Goal: Navigation & Orientation: Find specific page/section

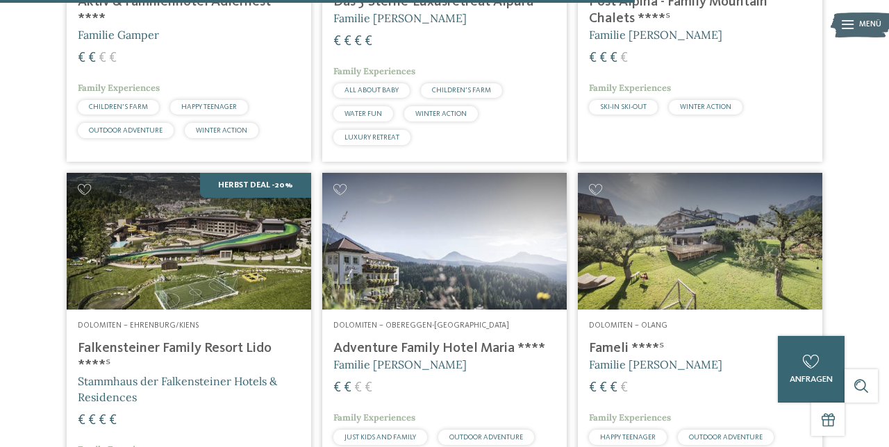
scroll to position [2607, 0]
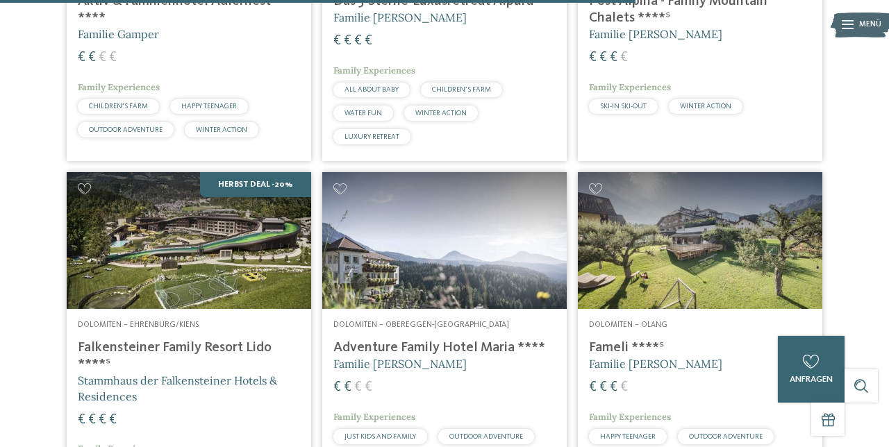
click at [208, 260] on img at bounding box center [189, 241] width 245 height 138
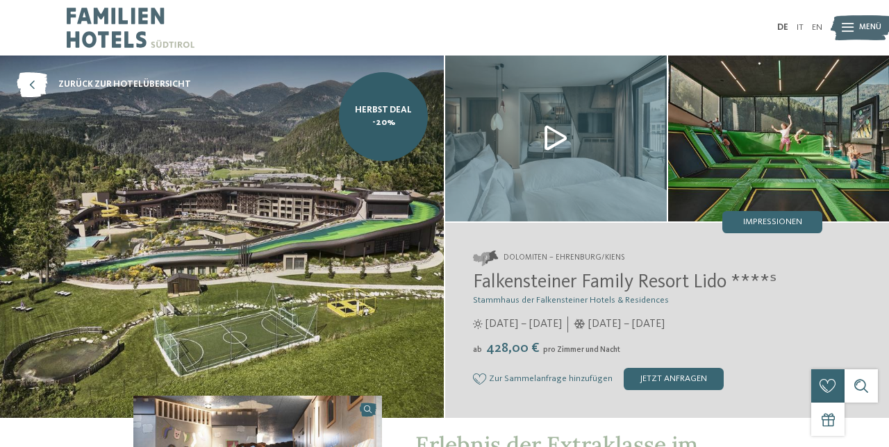
click at [563, 132] on img at bounding box center [556, 139] width 222 height 166
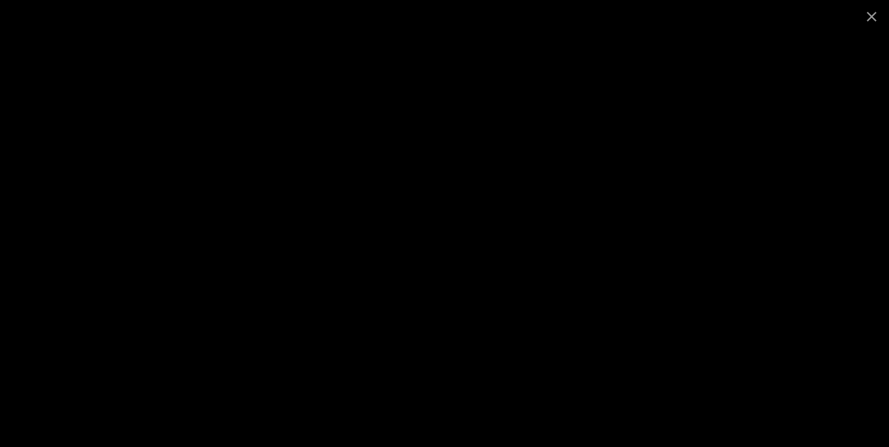
click at [867, 19] on span at bounding box center [872, 16] width 35 height 33
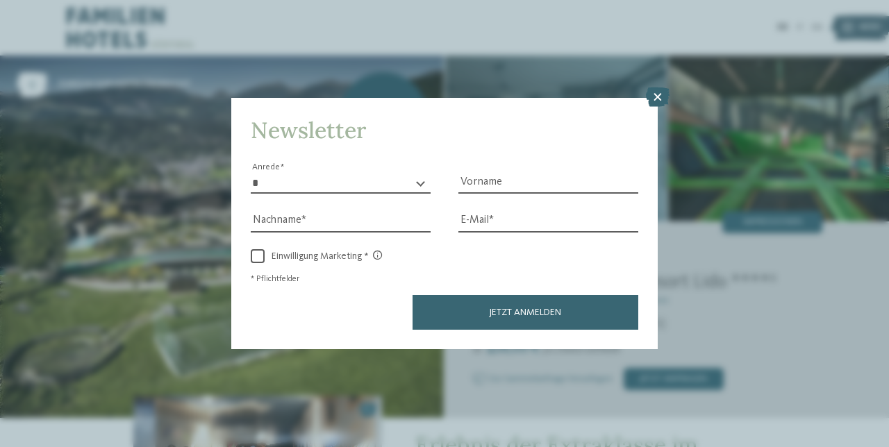
click at [662, 108] on div at bounding box center [658, 98] width 24 height 21
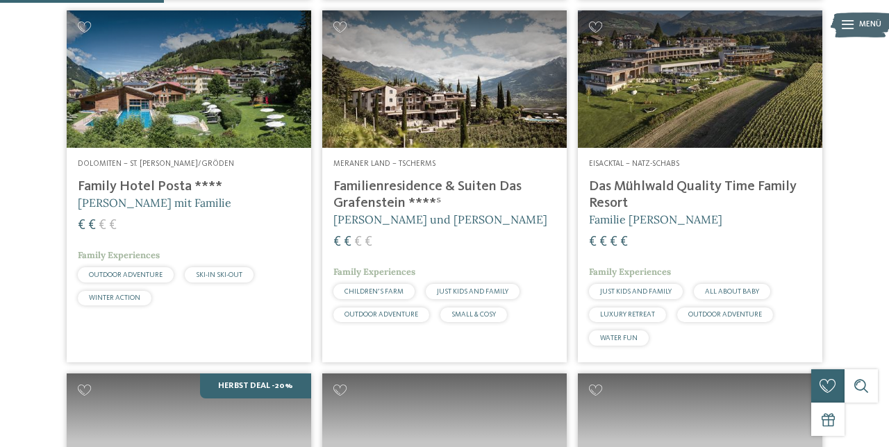
scroll to position [684, 0]
